Goal: Answer question/provide support: Answer question/provide support

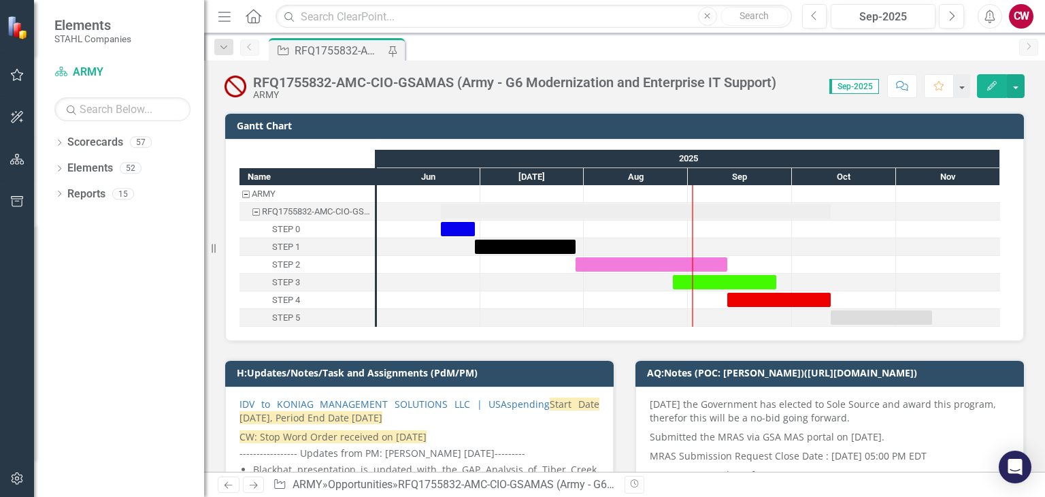
scroll to position [272, 0]
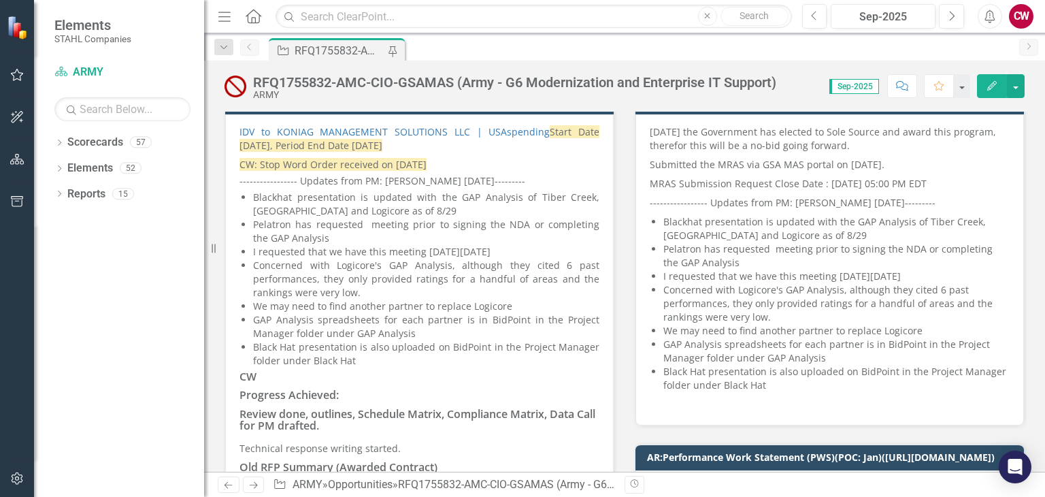
click at [352, 239] on li "Pelatron has requested meeting prior to signing the NDA or completing the GAP A…" at bounding box center [426, 231] width 346 height 27
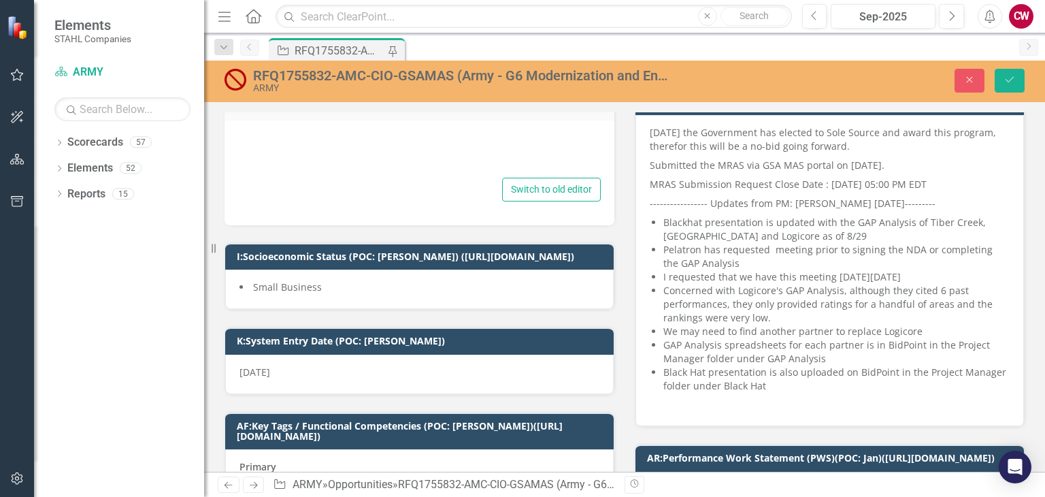
type textarea "<p style="text-align: justify;"><a href="[URL][DOMAIN_NAME]">IDV to KONIAG MANA…"
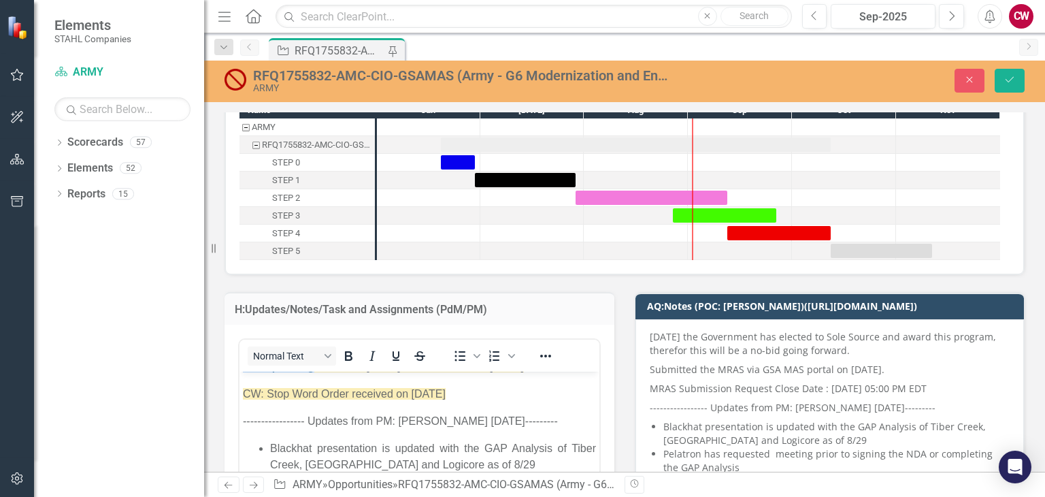
scroll to position [0, 0]
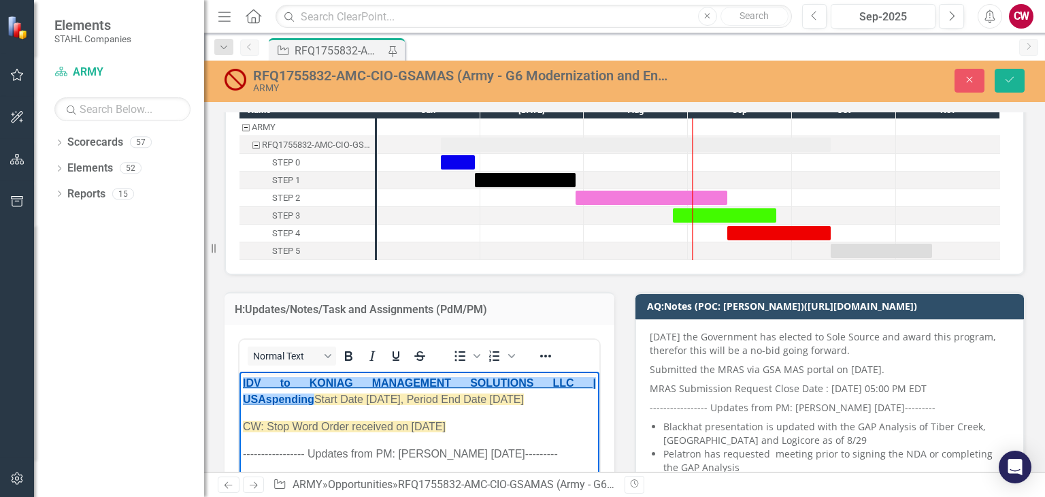
click at [244, 380] on link "﻿IDV to KONIAG MANAGEMENT SOLUTIONS LLC | USAspending" at bounding box center [419, 391] width 353 height 28
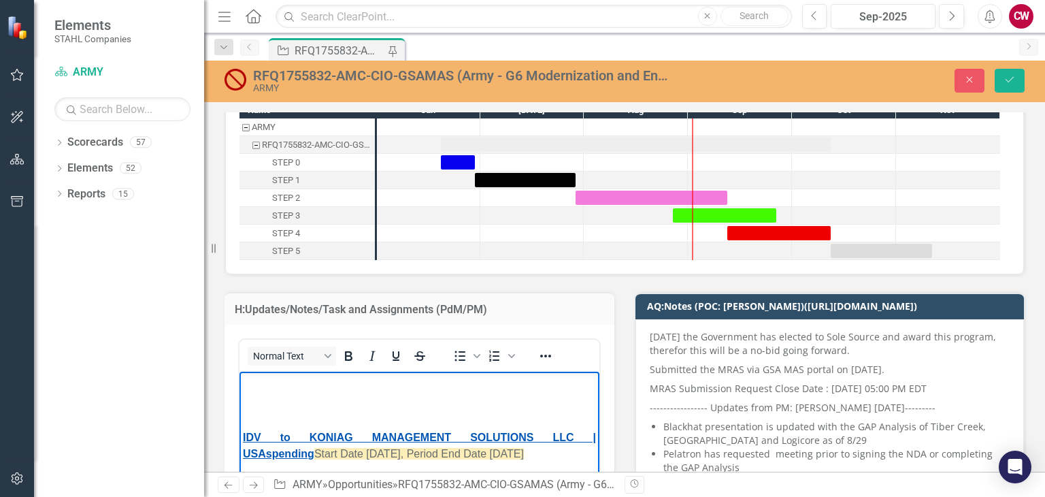
paste body "Rich Text Area. Press ALT-0 for help."
click at [294, 390] on p "Rich Text Area. Press ALT-0 for help." at bounding box center [419, 383] width 353 height 16
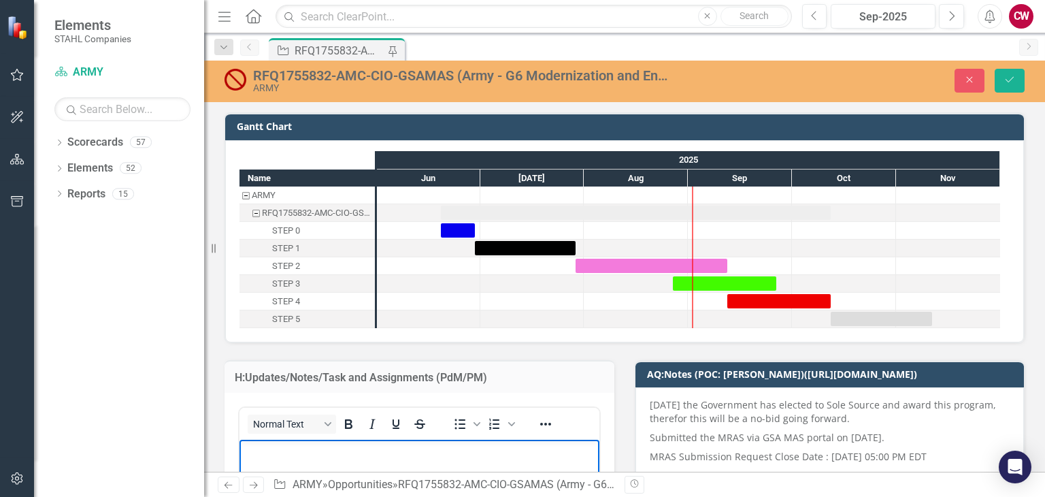
scroll to position [204, 0]
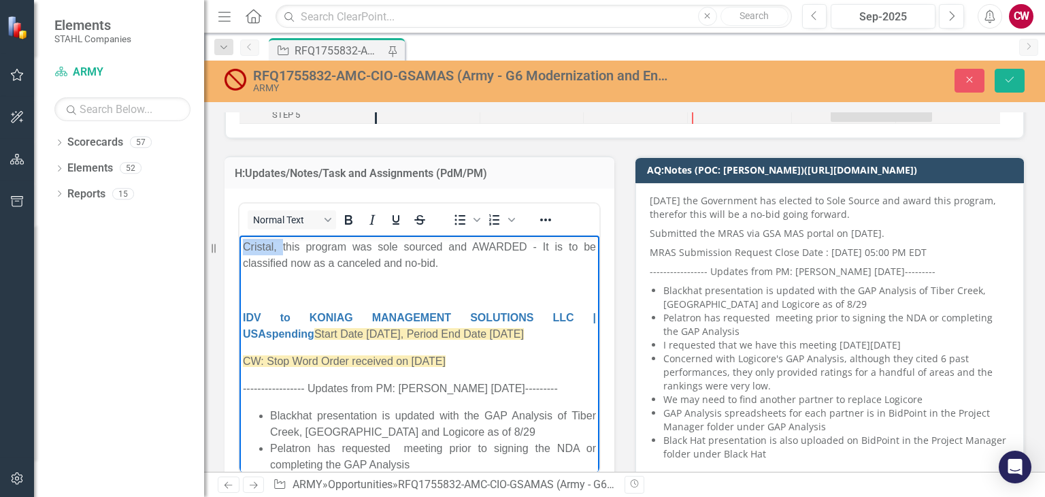
drag, startPoint x: 280, startPoint y: 241, endPoint x: 237, endPoint y: 246, distance: 43.8
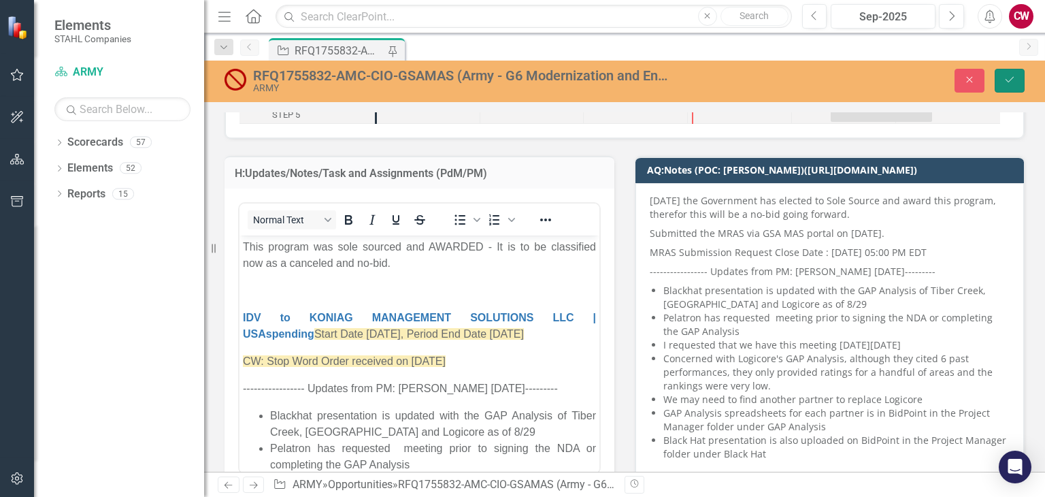
drag, startPoint x: 1005, startPoint y: 82, endPoint x: 348, endPoint y: 74, distance: 657.1
click at [1005, 82] on icon "Save" at bounding box center [1009, 80] width 12 height 10
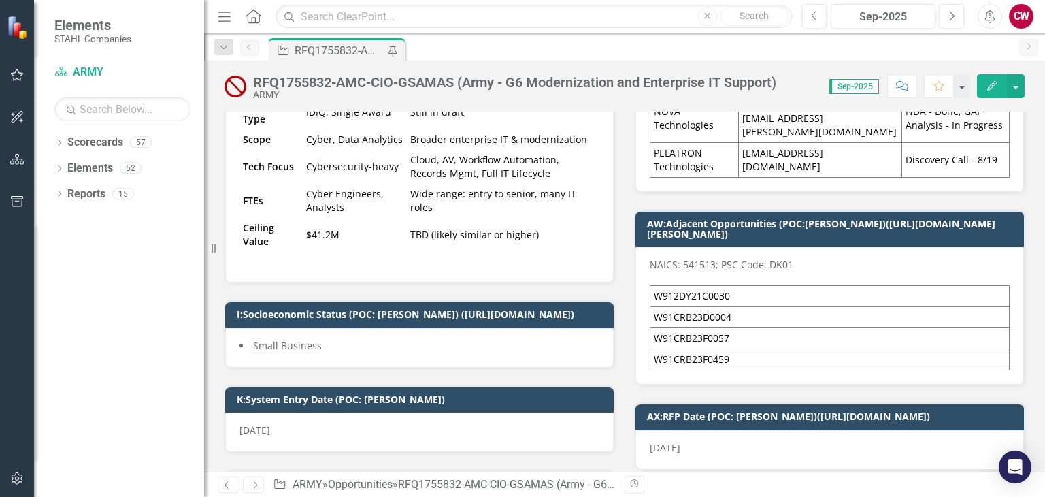
scroll to position [1360, 0]
